Goal: Complete application form: Complete application form

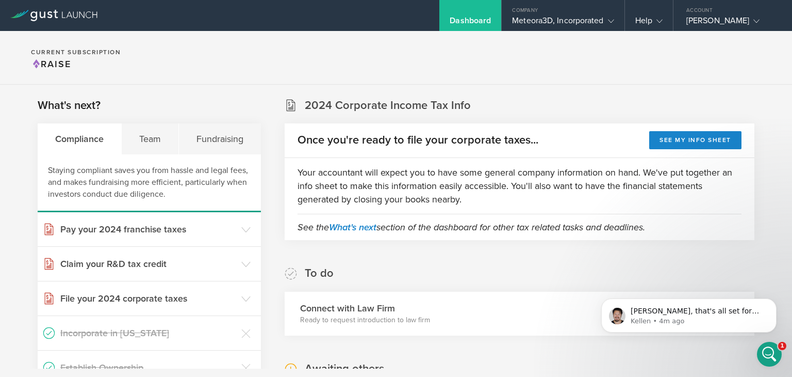
scroll to position [268, 0]
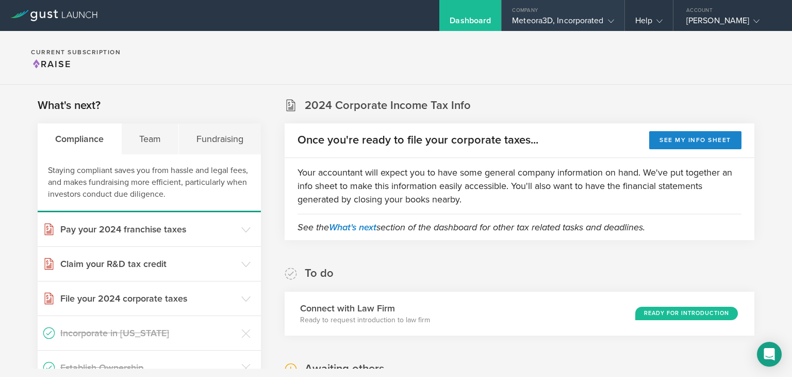
drag, startPoint x: 526, startPoint y: 23, endPoint x: 529, endPoint y: 28, distance: 6.0
click at [528, 24] on div "Meteora3D, Incorporated" at bounding box center [563, 22] width 102 height 15
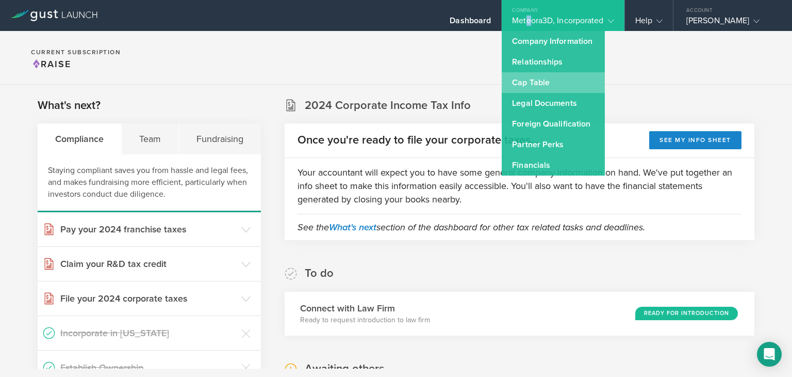
click at [524, 79] on link "Cap Table" at bounding box center [553, 82] width 103 height 21
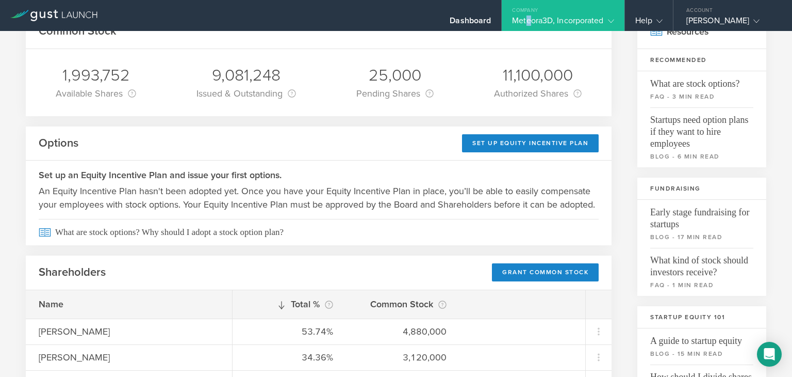
scroll to position [57, 0]
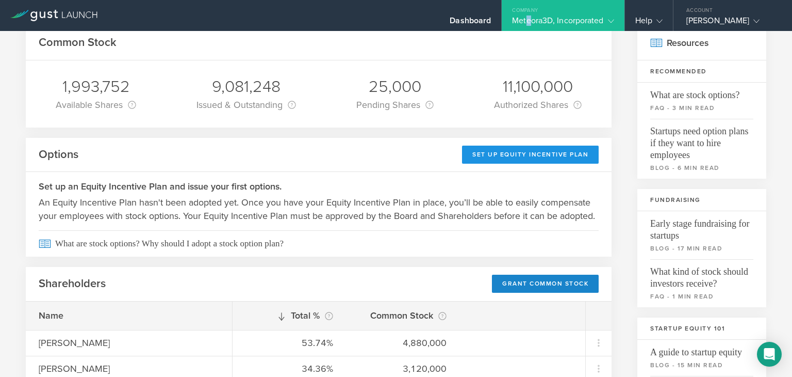
click at [524, 152] on div "Set Up Equity Incentive Plan" at bounding box center [530, 154] width 137 height 18
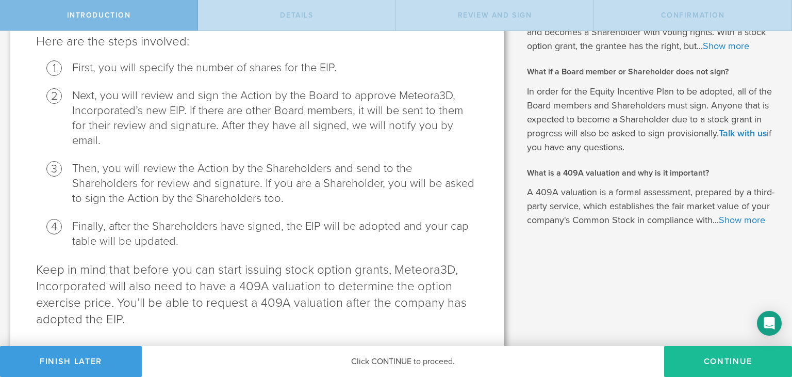
scroll to position [238, 0]
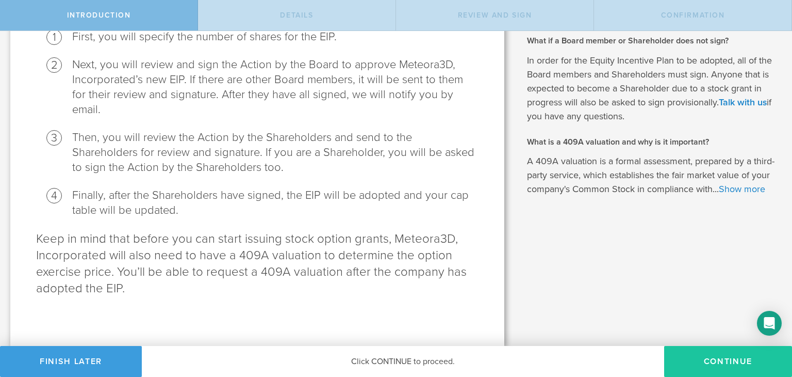
click at [702, 362] on button "Continue" at bounding box center [728, 361] width 128 height 31
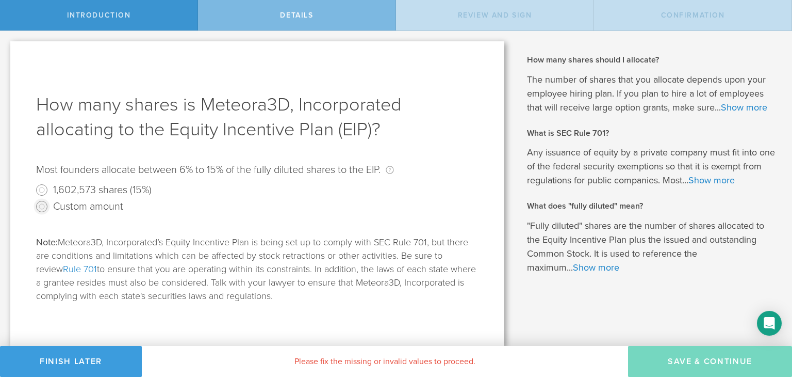
click at [44, 207] on input "Custom amount" at bounding box center [42, 206] width 17 height 17
radio input "true"
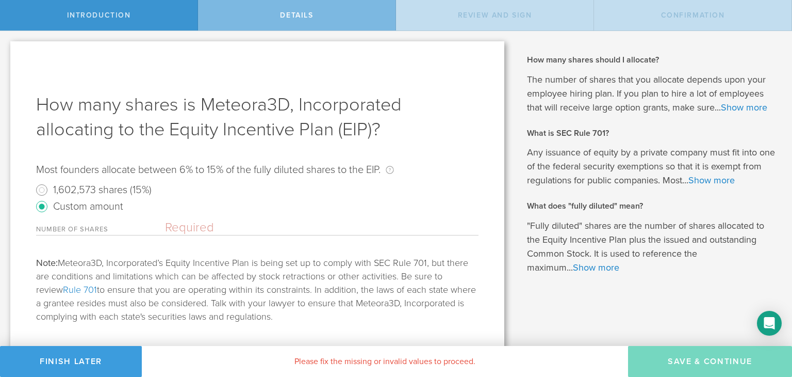
click at [169, 230] on input "text" at bounding box center [322, 227] width 314 height 15
click at [62, 360] on button "Finish Later" at bounding box center [71, 361] width 142 height 31
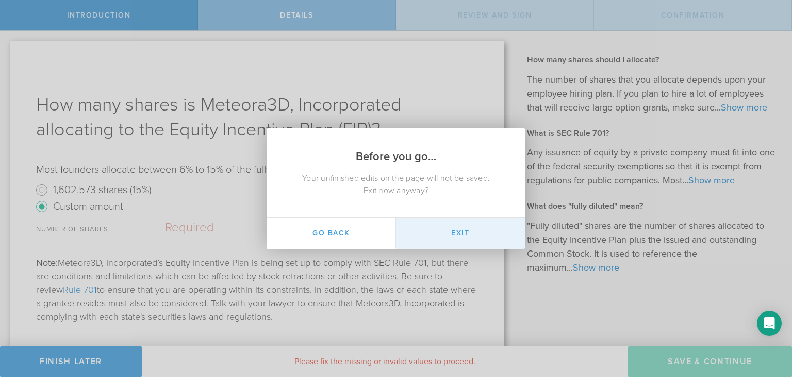
click at [431, 232] on button "Exit" at bounding box center [460, 233] width 129 height 31
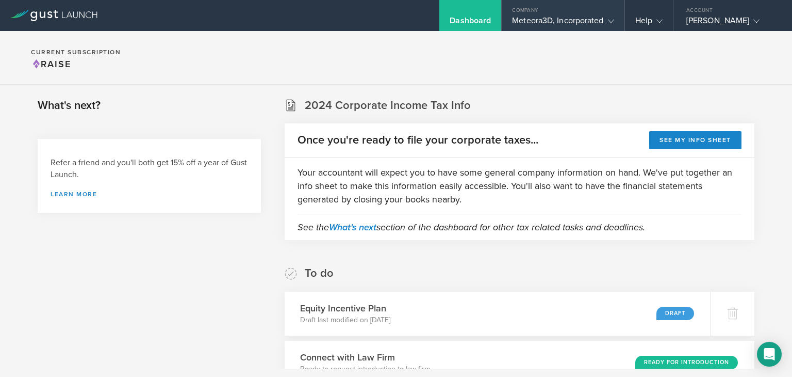
click at [557, 18] on div "Meteora3D, Incorporated" at bounding box center [563, 22] width 102 height 15
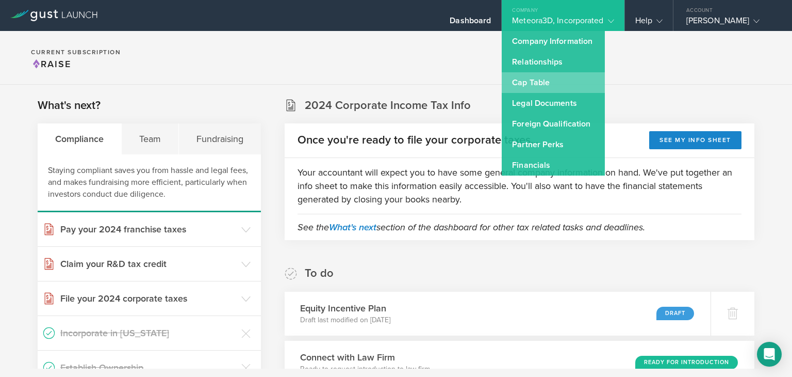
click at [548, 87] on link "Cap Table" at bounding box center [553, 82] width 103 height 21
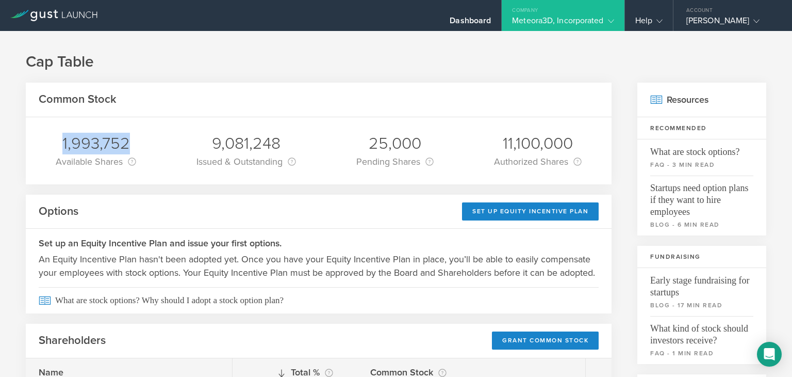
drag, startPoint x: 62, startPoint y: 143, endPoint x: 127, endPoint y: 143, distance: 65.0
click at [127, 143] on div "1,993,752" at bounding box center [96, 144] width 80 height 22
copy div "1,993,752"
click at [482, 21] on div "Dashboard" at bounding box center [470, 22] width 41 height 15
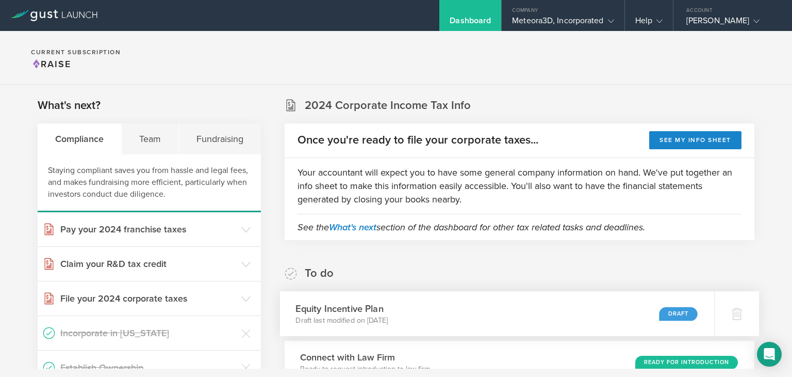
click at [655, 320] on div "Equity Incentive Plan Draft last modified on Aug 11, 2025 Draft" at bounding box center [497, 313] width 435 height 45
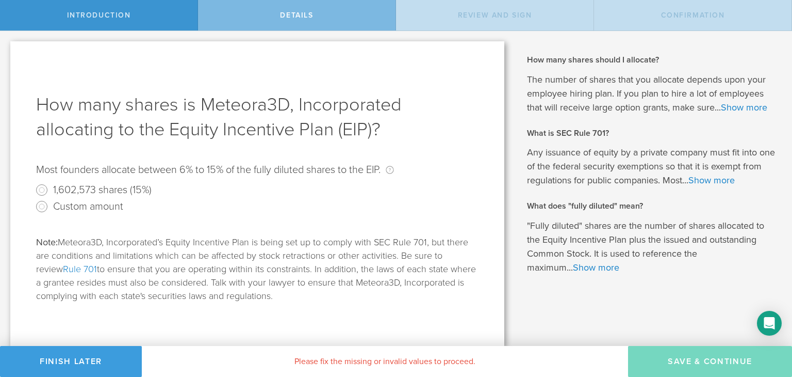
click at [74, 201] on label "Custom amount" at bounding box center [88, 205] width 70 height 15
click at [50, 201] on input "Custom amount" at bounding box center [42, 206] width 17 height 17
radio input "true"
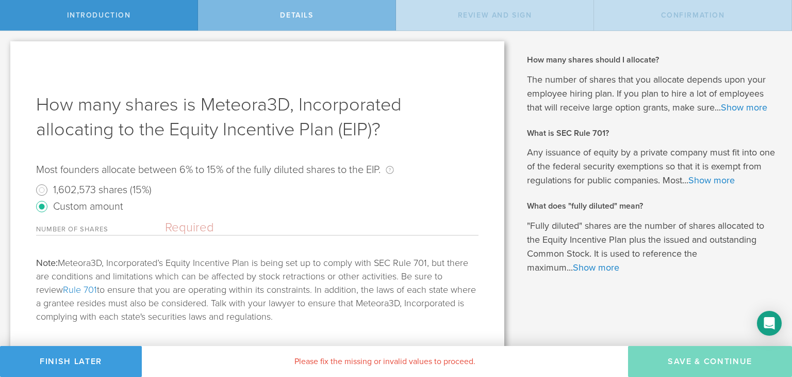
click at [188, 225] on input "text" at bounding box center [322, 227] width 314 height 15
paste input "1,993,752"
type input "1,993,752"
click at [394, 268] on div "Note: Meteora3D, Incorporated’s Equity Incentive Plan is being set up to comply…" at bounding box center [257, 289] width 443 height 67
click at [41, 188] on input "1,602,573 shares (15%)" at bounding box center [42, 190] width 17 height 17
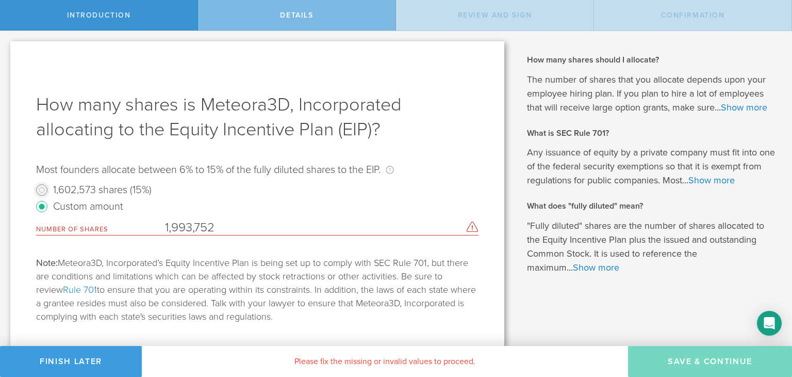
radio input "true"
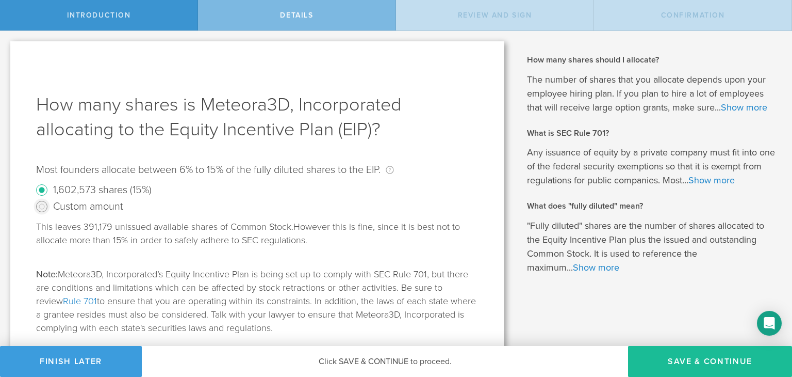
click at [48, 203] on input "Custom amount" at bounding box center [42, 206] width 17 height 17
radio input "true"
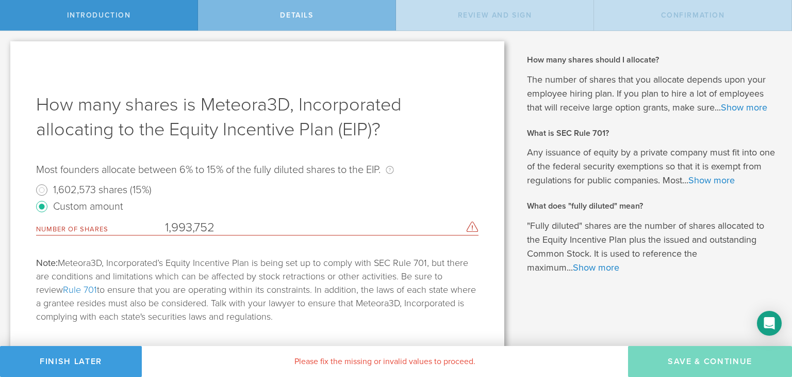
click at [179, 225] on input "1,993,752" at bounding box center [313, 227] width 296 height 15
click at [232, 222] on input "1,963,752" at bounding box center [313, 227] width 296 height 15
click at [232, 221] on input "1,963,752" at bounding box center [313, 227] width 296 height 15
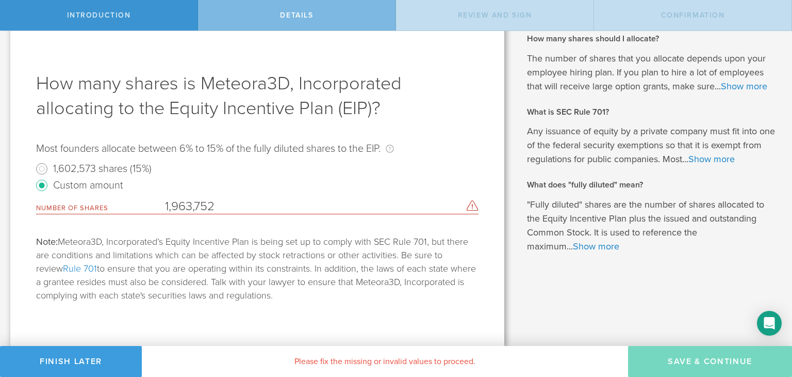
paste input "9"
click at [177, 205] on input "1,993,752" at bounding box center [313, 206] width 296 height 15
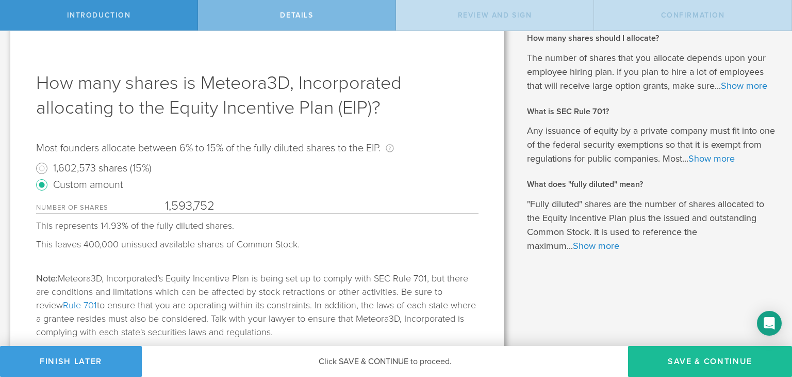
type input "1,593,752"
click at [44, 170] on input "1,602,573 shares (15%)" at bounding box center [42, 168] width 17 height 17
radio input "true"
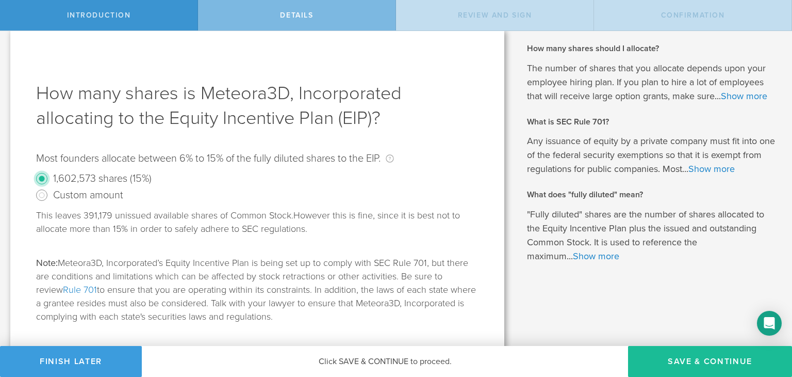
scroll to position [0, 0]
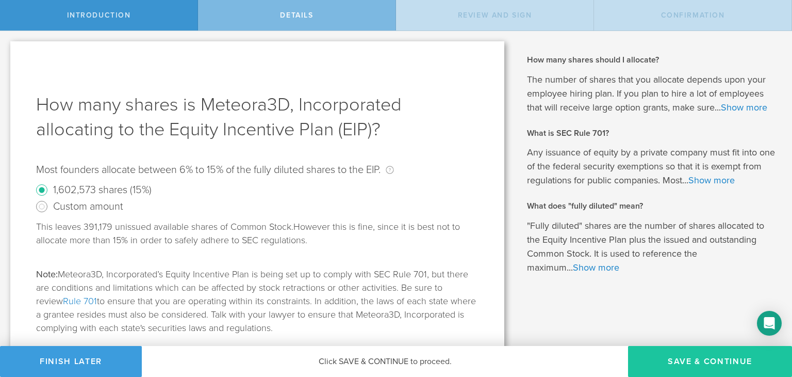
click at [710, 360] on button "Save & Continue" at bounding box center [710, 361] width 164 height 31
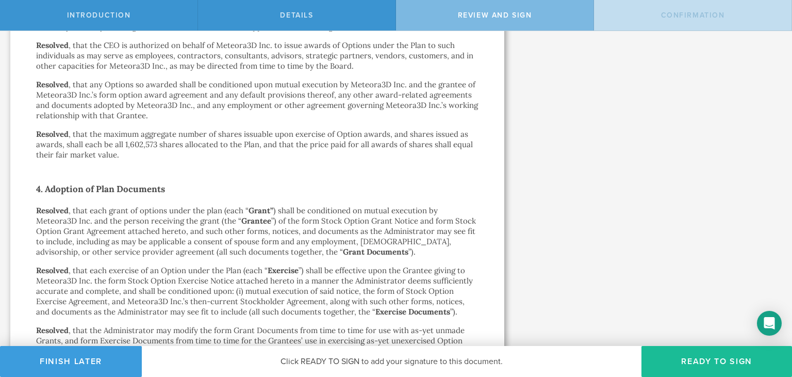
scroll to position [1011, 0]
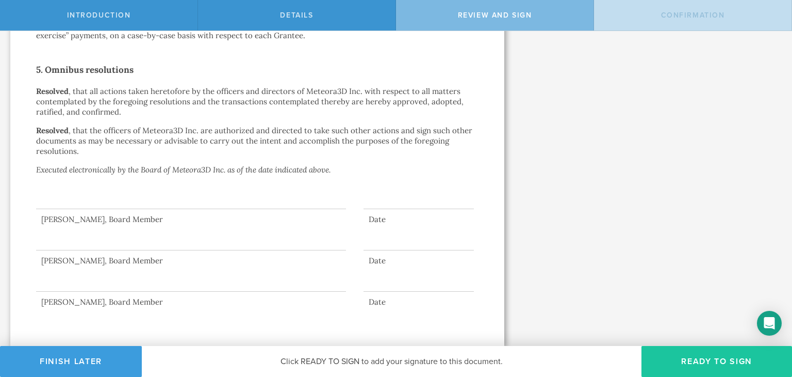
click at [717, 357] on button "Ready to Sign" at bounding box center [717, 361] width 151 height 31
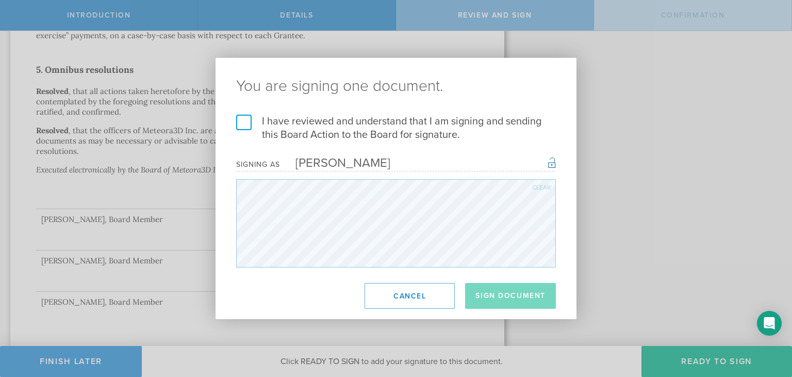
click at [244, 125] on label "I have reviewed and understand that I am signing and sending this Board Action …" at bounding box center [396, 128] width 320 height 27
click at [0, 0] on input "I have reviewed and understand that I am signing and sending this Board Action …" at bounding box center [0, 0] width 0 height 0
click at [512, 296] on button "Sign Document" at bounding box center [510, 296] width 91 height 26
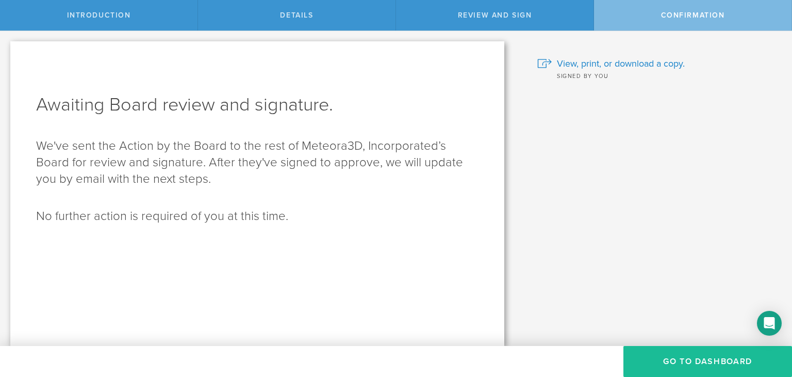
scroll to position [0, 0]
click at [710, 358] on button "Go To Dashboard" at bounding box center [708, 361] width 169 height 31
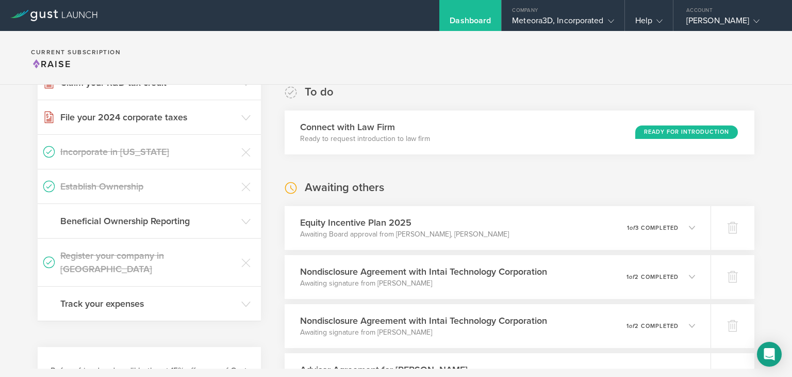
scroll to position [227, 0]
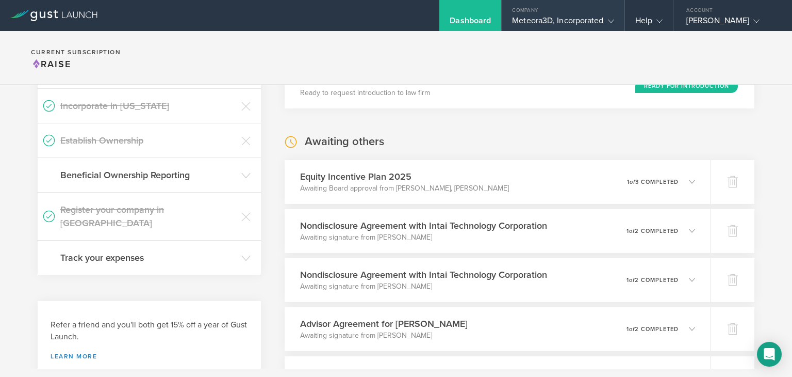
click at [558, 21] on div "Meteora3D, Incorporated" at bounding box center [563, 22] width 102 height 15
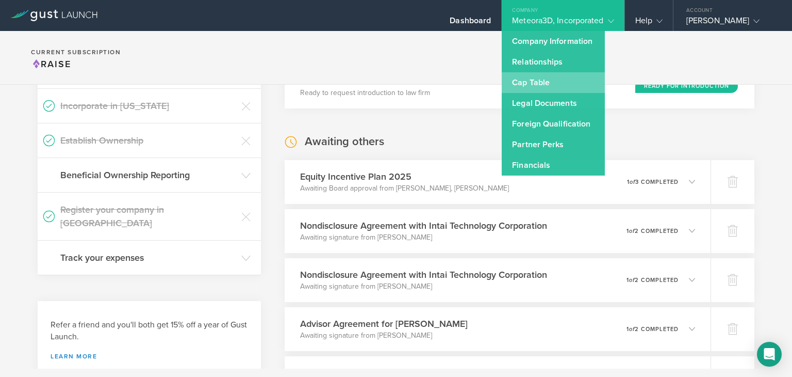
click at [551, 75] on link "Cap Table" at bounding box center [553, 82] width 103 height 21
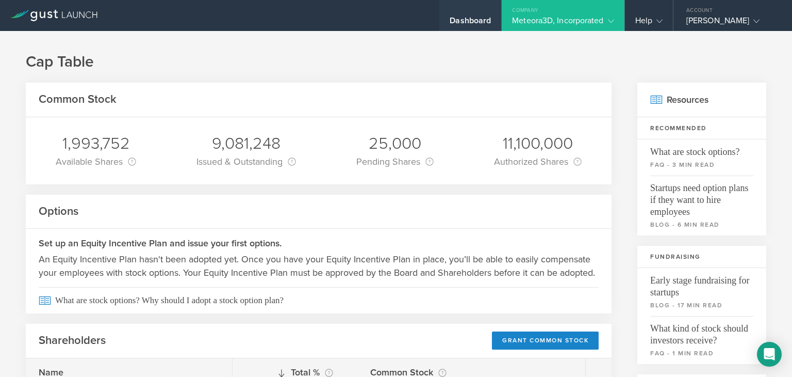
click at [458, 15] on div "Dashboard" at bounding box center [470, 15] width 62 height 31
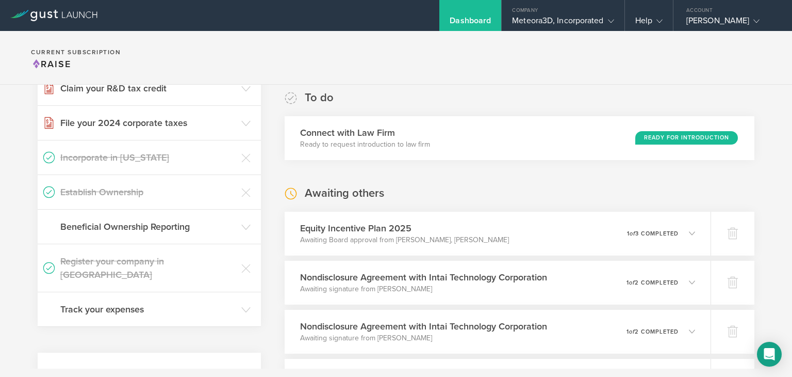
scroll to position [244, 0]
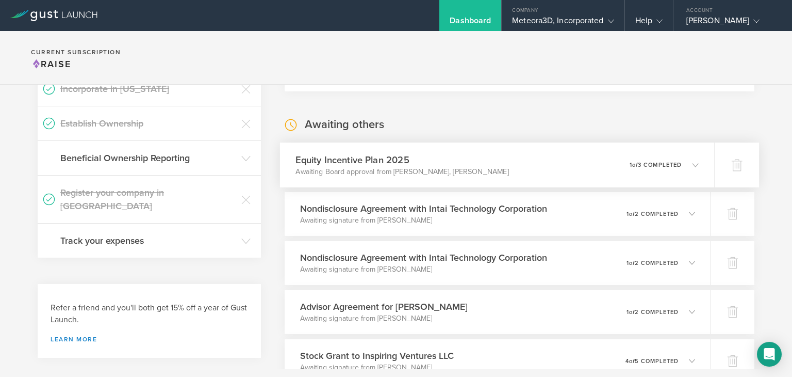
click at [613, 159] on div "Equity Incentive Plan 2025 Awaiting Board approval from [PERSON_NAME], [PERSON_…" at bounding box center [497, 164] width 435 height 45
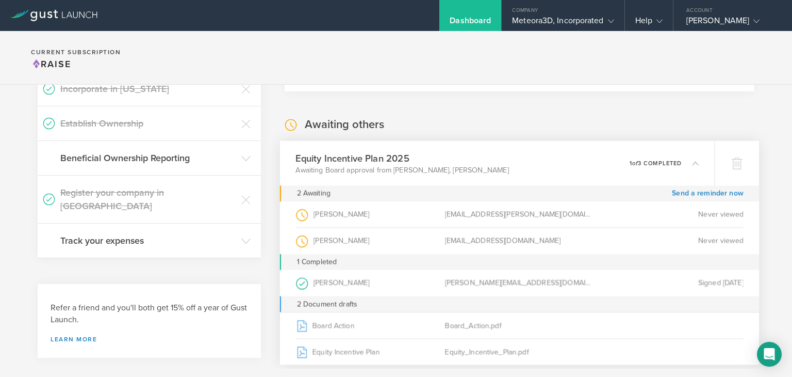
click at [491, 178] on div "Equity Incentive Plan 2025 Awaiting Board approval from [PERSON_NAME], [PERSON_…" at bounding box center [497, 162] width 435 height 45
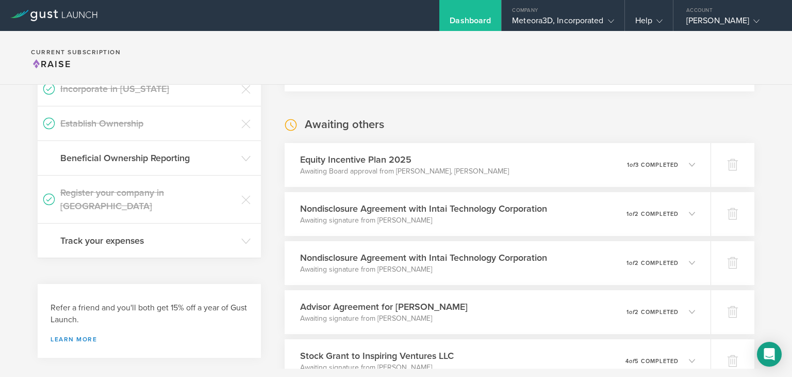
click at [458, 27] on div "Dashboard" at bounding box center [470, 22] width 41 height 15
